Goal: Find specific page/section: Find specific page/section

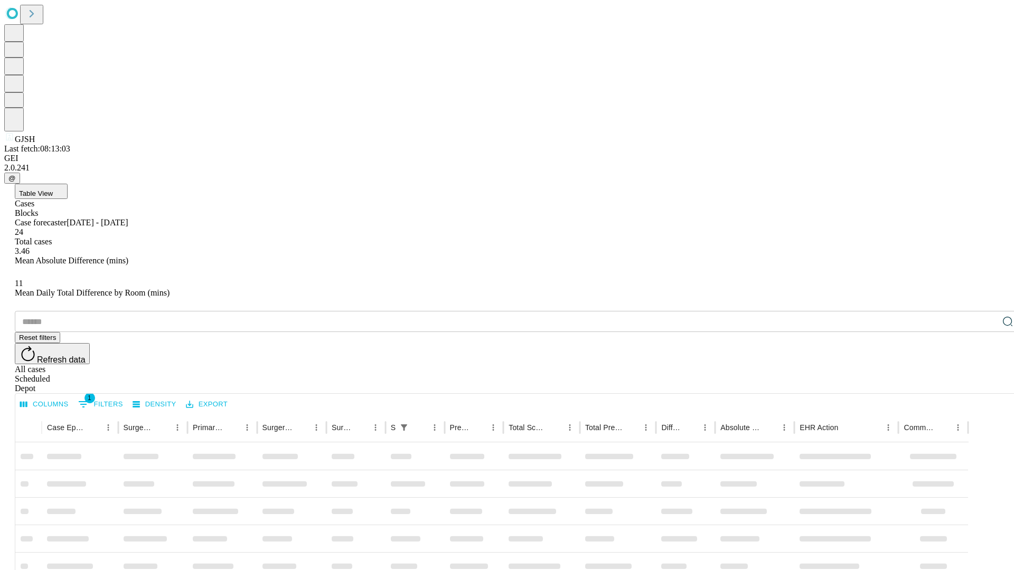
click at [986, 384] on div "Depot" at bounding box center [517, 389] width 1005 height 10
